Goal: Transaction & Acquisition: Download file/media

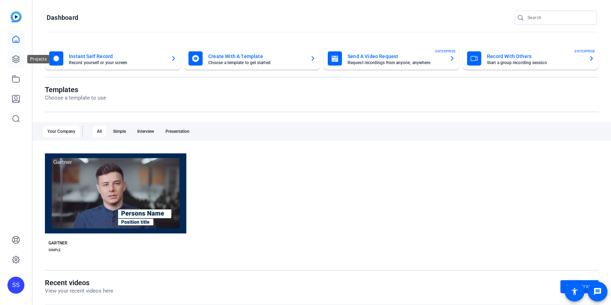
click at [12, 58] on icon at bounding box center [16, 59] width 8 height 8
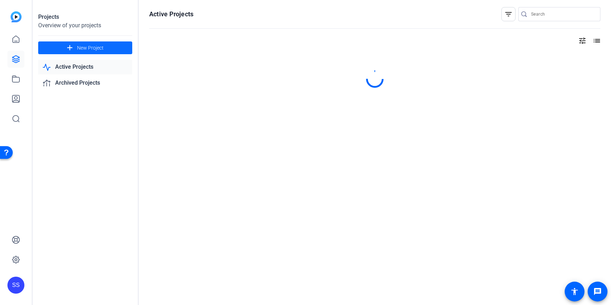
click at [84, 49] on span "New Project" at bounding box center [90, 47] width 27 height 7
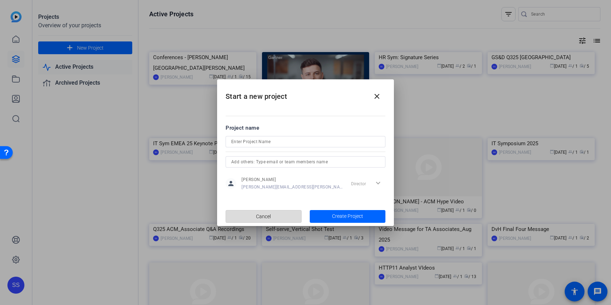
click at [269, 215] on span "Cancel" at bounding box center [263, 215] width 15 height 13
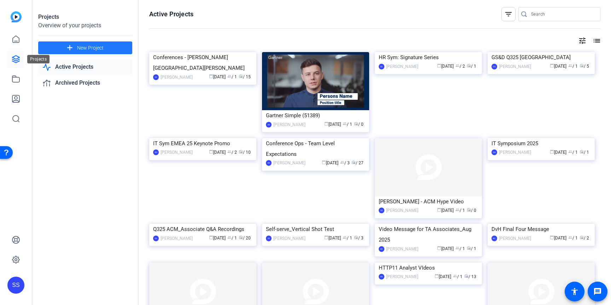
click at [21, 59] on link at bounding box center [15, 59] width 17 height 17
click at [210, 52] on img at bounding box center [202, 52] width 107 height 0
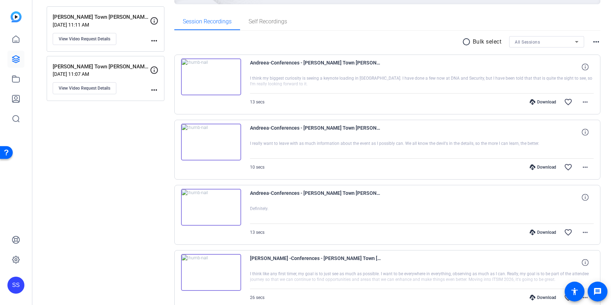
scroll to position [127, 0]
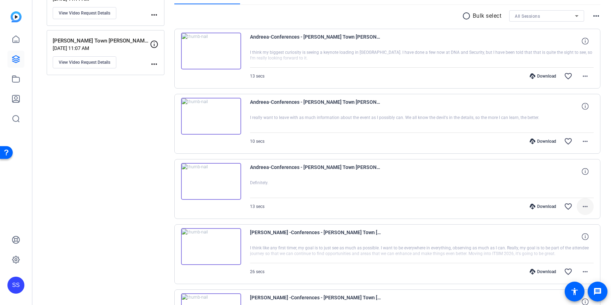
click at [586, 207] on mat-icon "more_horiz" at bounding box center [585, 206] width 8 height 8
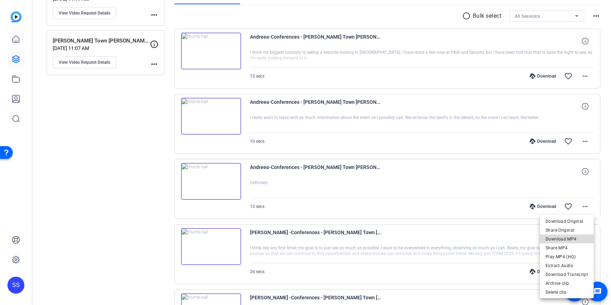
click at [575, 238] on span "Download MP4" at bounding box center [567, 239] width 42 height 8
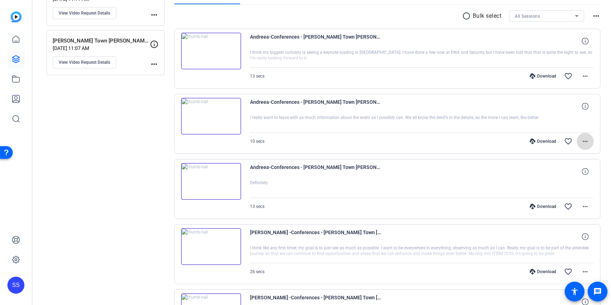
click at [588, 142] on mat-icon "more_horiz" at bounding box center [585, 141] width 8 height 8
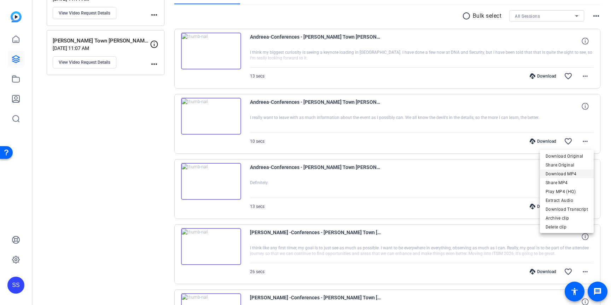
click at [565, 173] on span "Download MP4" at bounding box center [567, 173] width 42 height 8
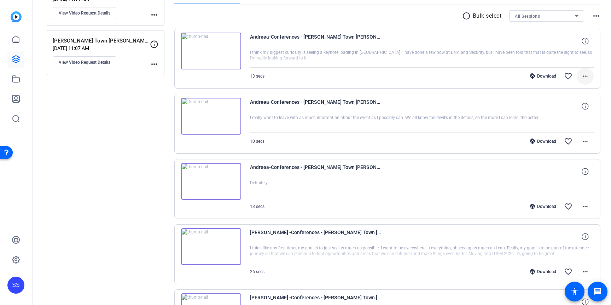
click at [588, 75] on mat-icon "more_horiz" at bounding box center [585, 76] width 8 height 8
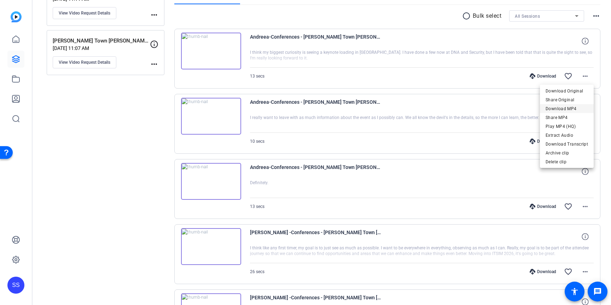
click at [562, 107] on span "Download MP4" at bounding box center [567, 108] width 42 height 8
